Goal: Task Accomplishment & Management: Use online tool/utility

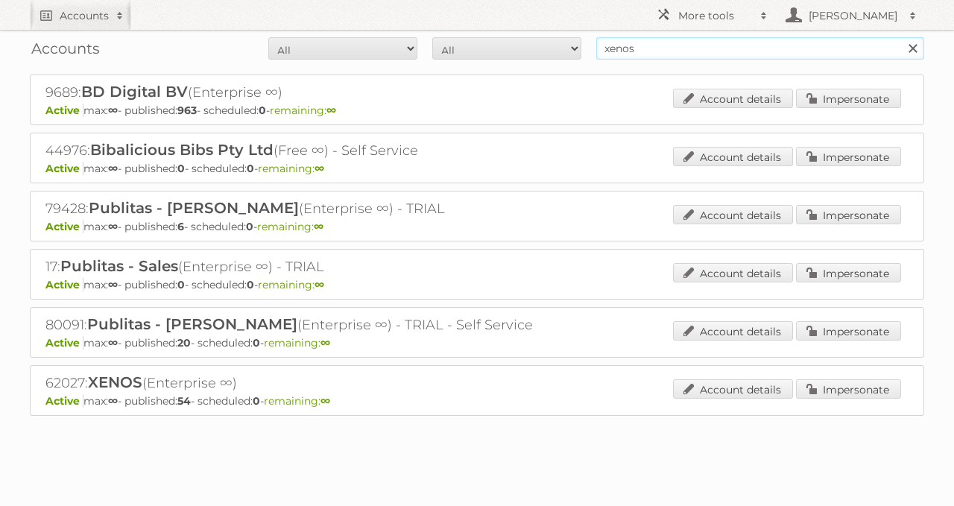
drag, startPoint x: 501, startPoint y: 51, endPoint x: 438, endPoint y: 56, distance: 62.8
click at [477, 54] on form "All Active Expired Pending All Paid Trials Self service xenos Search" at bounding box center [477, 48] width 895 height 22
type input "gamma"
click at [901, 37] on input "Search" at bounding box center [912, 48] width 22 height 22
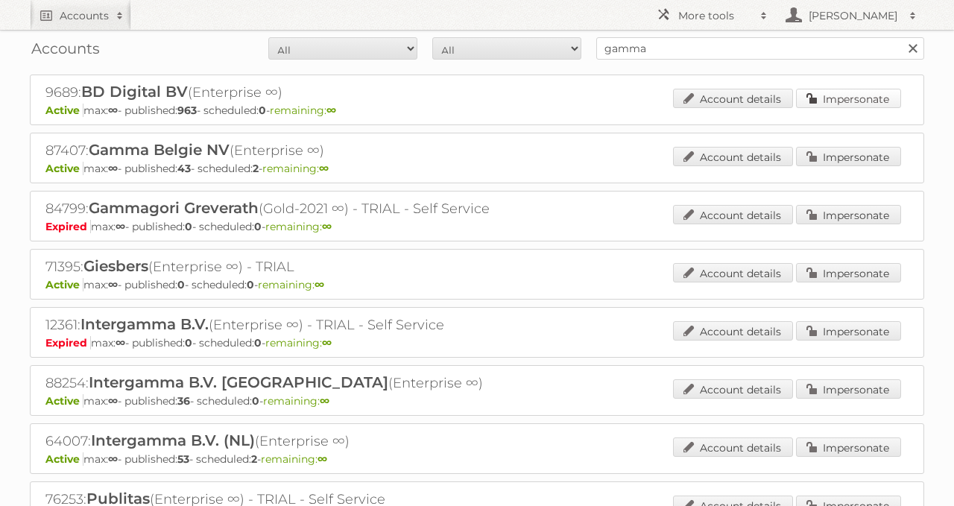
click at [828, 104] on link "Impersonate" at bounding box center [848, 98] width 105 height 19
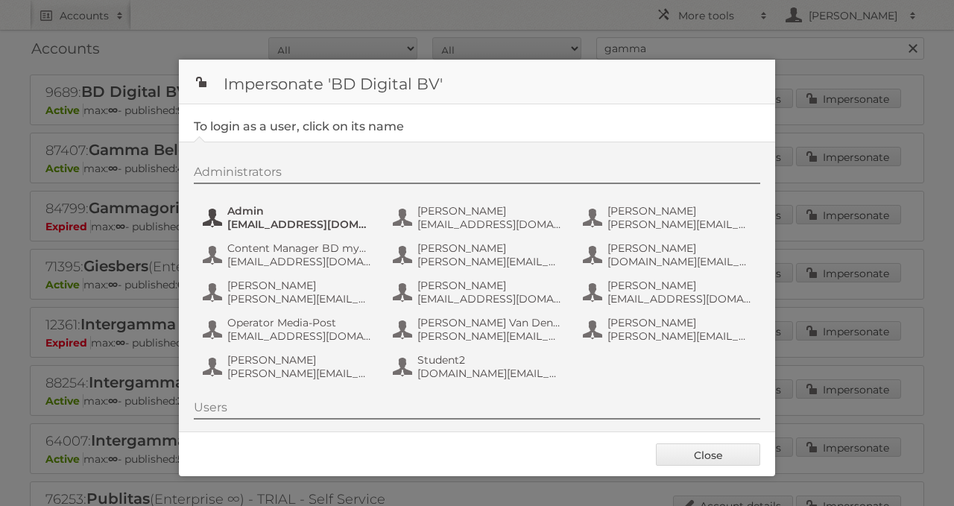
click at [258, 210] on span "Admin" at bounding box center [299, 210] width 145 height 13
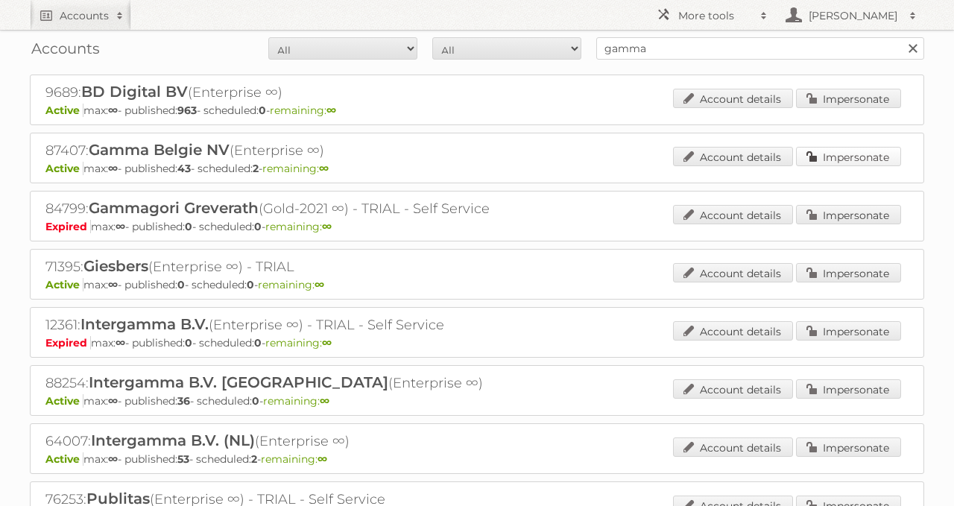
click at [822, 150] on link "Impersonate" at bounding box center [848, 156] width 105 height 19
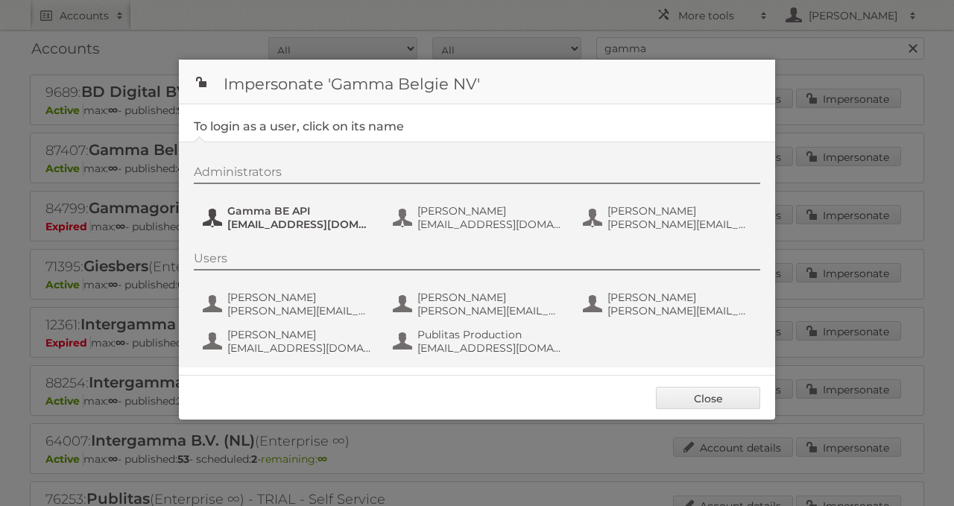
click at [323, 218] on span "[EMAIL_ADDRESS][DOMAIN_NAME]" at bounding box center [299, 224] width 145 height 13
